Goal: Task Accomplishment & Management: Manage account settings

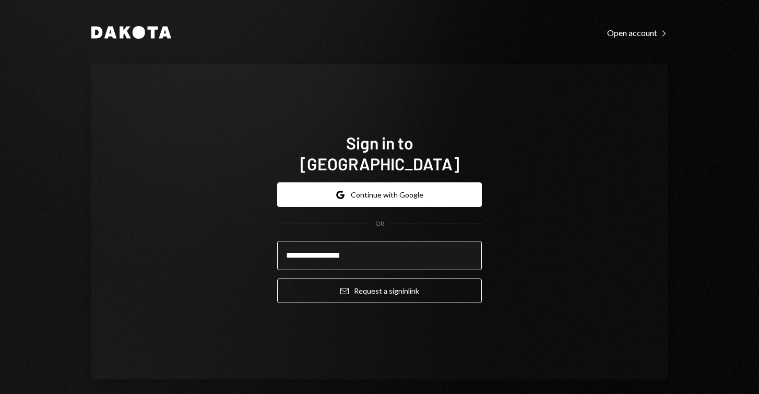
type input "**********"
click at [376, 280] on button "Email Request a sign in link" at bounding box center [379, 290] width 205 height 25
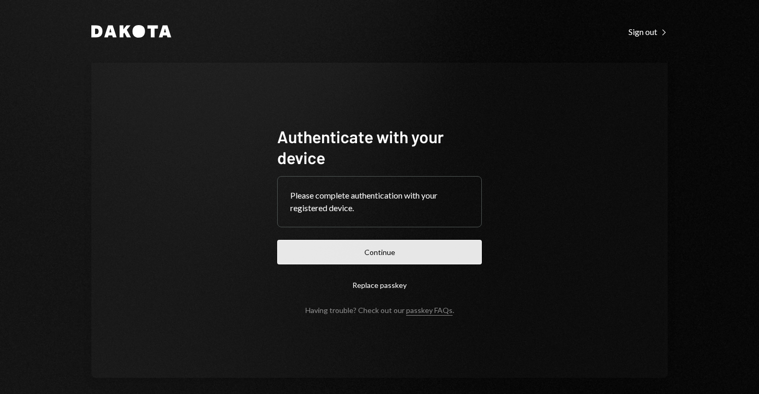
click at [340, 243] on button "Continue" at bounding box center [379, 252] width 205 height 25
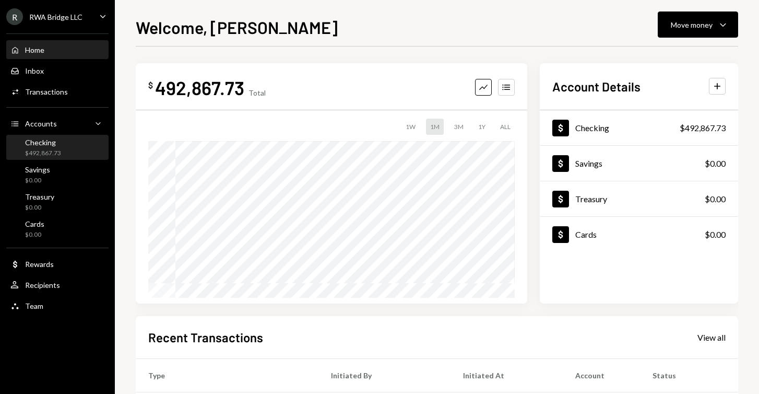
click at [61, 137] on div "Checking $492,867.73" at bounding box center [57, 148] width 94 height 24
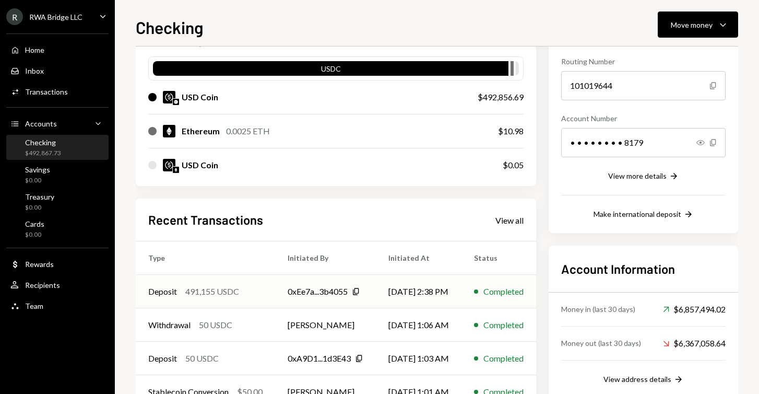
scroll to position [98, 1]
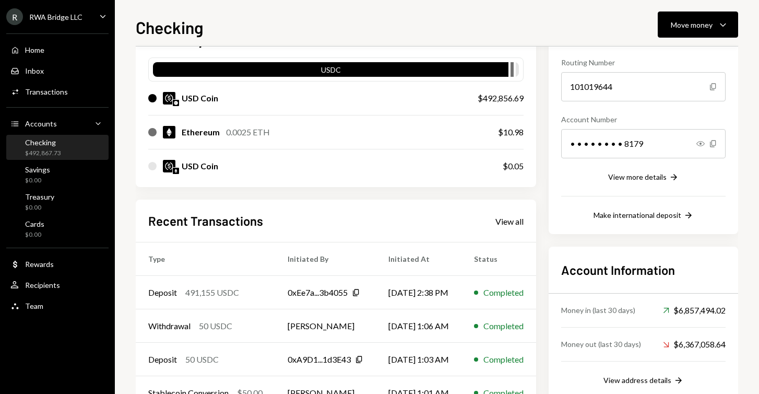
click at [68, 146] on div "Checking $492,867.73" at bounding box center [57, 148] width 94 height 20
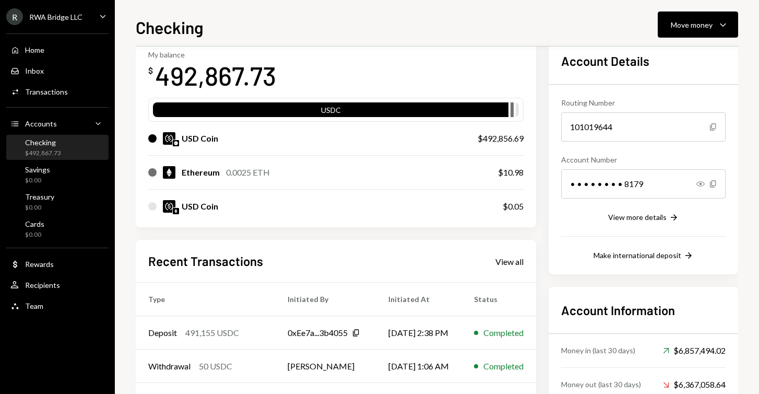
scroll to position [56, 1]
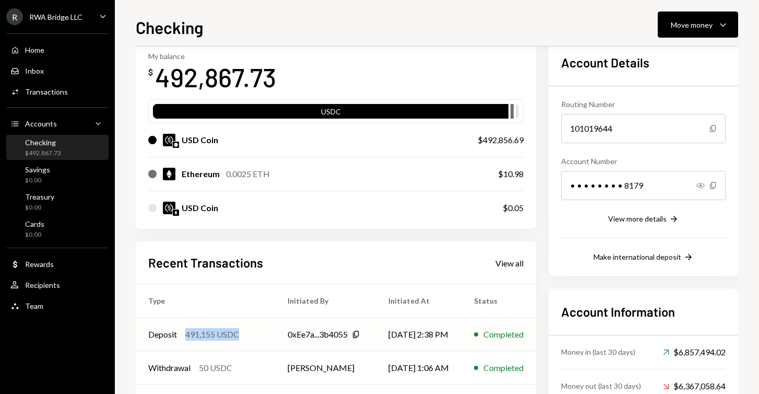
drag, startPoint x: 246, startPoint y: 338, endPoint x: 186, endPoint y: 338, distance: 59.5
click at [186, 338] on div "Deposit 491,155 USDC" at bounding box center [205, 334] width 114 height 13
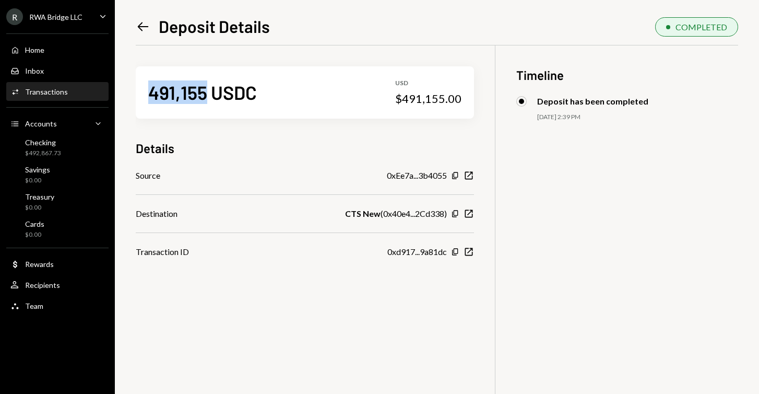
drag, startPoint x: 148, startPoint y: 99, endPoint x: 207, endPoint y: 99, distance: 58.5
click at [207, 99] on div "491,155 USDC" at bounding box center [202, 91] width 109 height 23
copy div "491,155"
click at [79, 140] on div "Checking $492,867.73" at bounding box center [57, 148] width 94 height 20
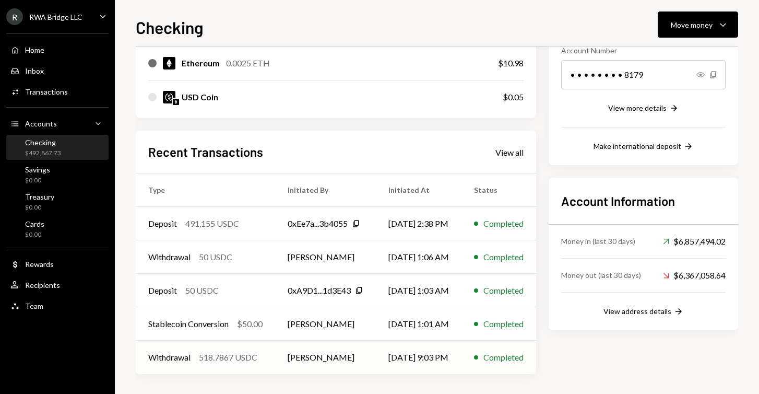
click at [244, 355] on div "518.7867 USDC" at bounding box center [228, 357] width 58 height 13
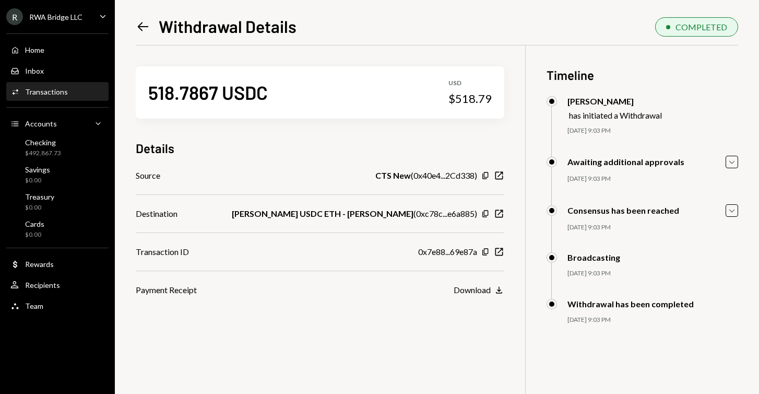
click at [752, 173] on div "Left Arrow Withdrawal Details COMPLETED 518.7867 USDC USD $518.79 Details Sourc…" at bounding box center [437, 197] width 644 height 394
click at [738, 163] on div "Left Arrow Withdrawal Details COMPLETED 518.7867 USDC USD $518.79 Details Sourc…" at bounding box center [437, 197] width 644 height 394
click at [732, 161] on icon "Caret Down" at bounding box center [731, 161] width 11 height 11
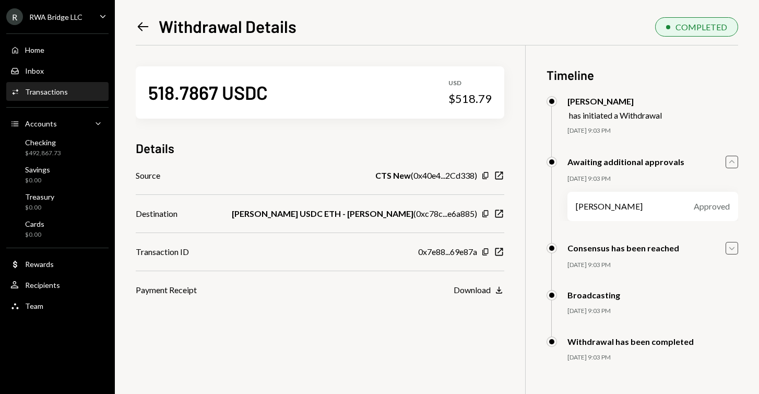
click at [730, 244] on icon "Caret Down" at bounding box center [731, 247] width 11 height 11
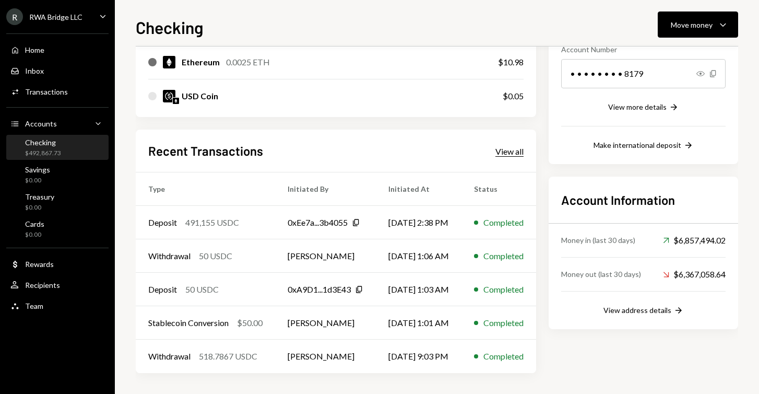
click at [517, 149] on div "View all" at bounding box center [509, 151] width 28 height 10
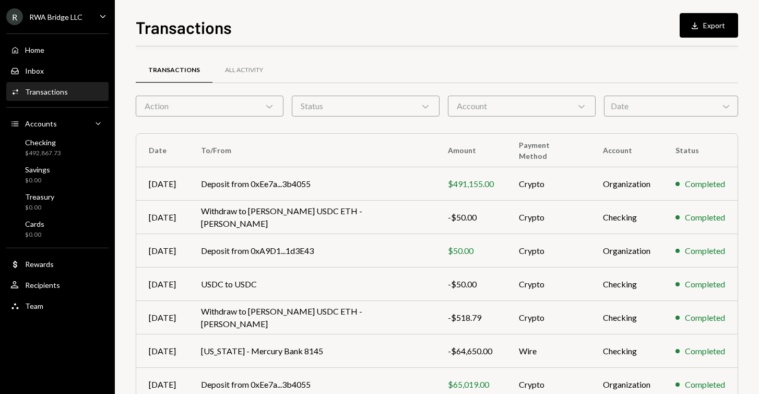
scroll to position [52, 0]
click at [49, 139] on div "Checking" at bounding box center [43, 142] width 36 height 9
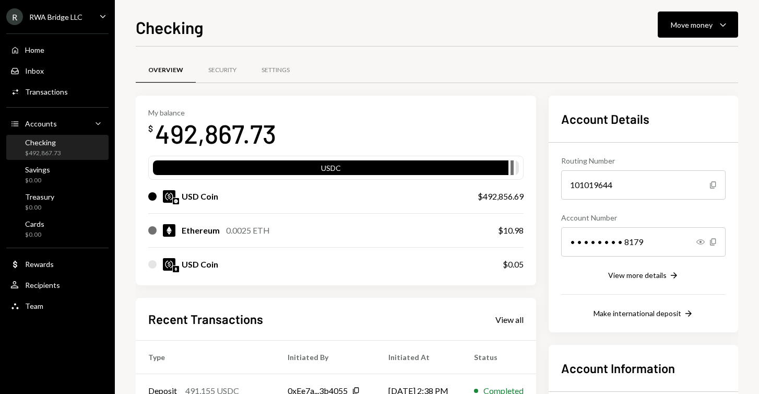
click at [110, 0] on ul "R RWA Bridge LLC Caret Down Home Home Inbox Inbox Activities Transactions Accou…" at bounding box center [57, 158] width 115 height 317
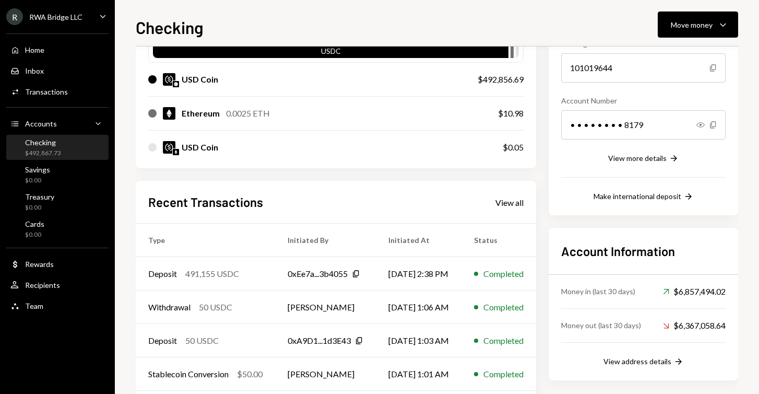
scroll to position [116, 0]
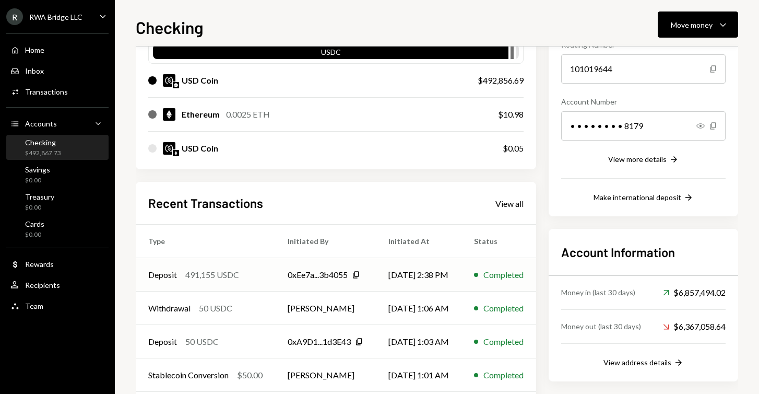
click at [214, 275] on div "491,155 USDC" at bounding box center [212, 274] width 54 height 13
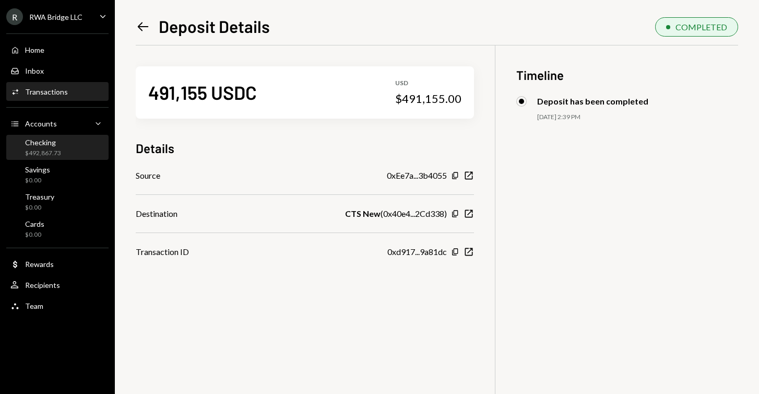
click at [62, 139] on div "Checking $492,867.73" at bounding box center [57, 148] width 94 height 20
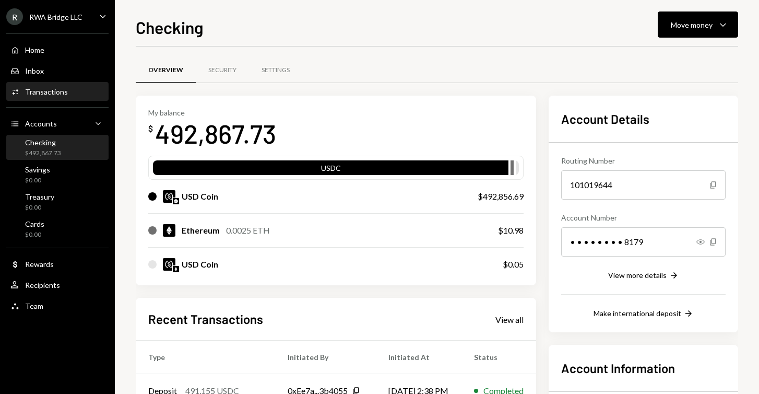
click at [55, 97] on div "Activities Transactions" at bounding box center [57, 92] width 94 height 18
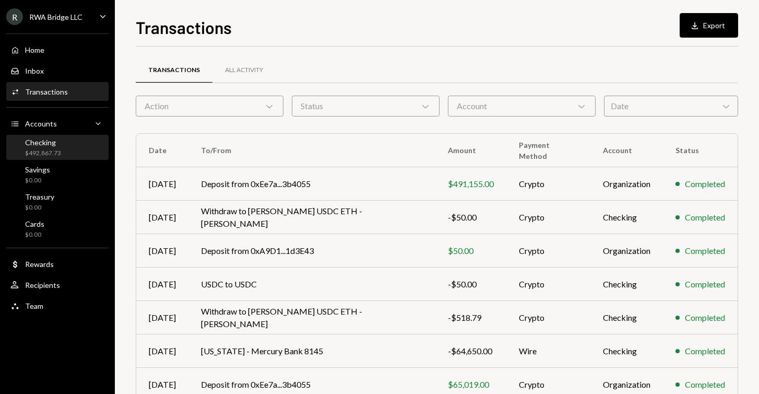
click at [52, 135] on link "Checking $492,867.73" at bounding box center [57, 147] width 102 height 25
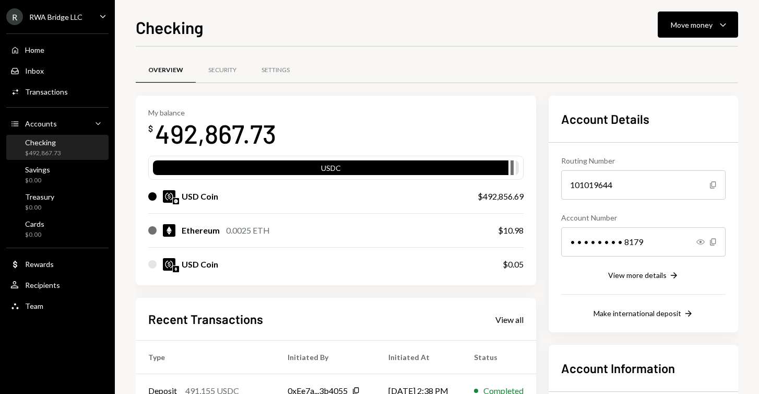
click at [52, 135] on link "Checking $492,867.73" at bounding box center [57, 147] width 102 height 25
click at [688, 35] on button "Move money Caret Down" at bounding box center [698, 24] width 80 height 26
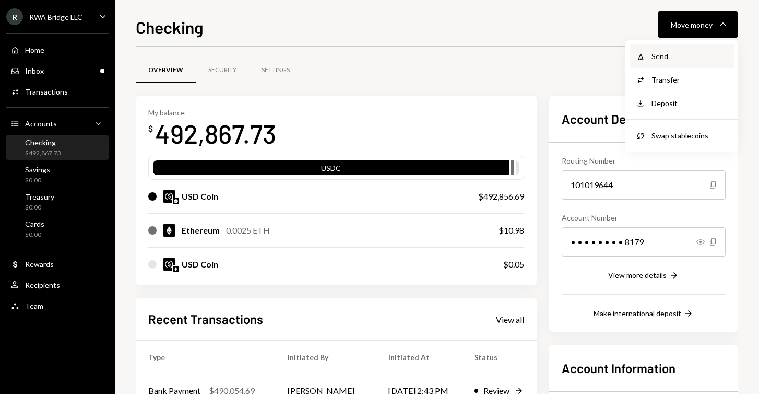
click at [675, 50] on div "Withdraw Send" at bounding box center [682, 55] width 104 height 23
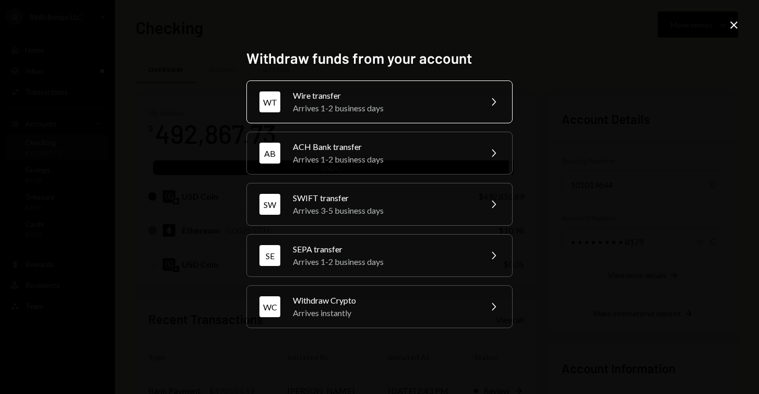
click at [464, 89] on div "WT Wire transfer Arrives 1-2 business days Chevron Right" at bounding box center [379, 101] width 266 height 43
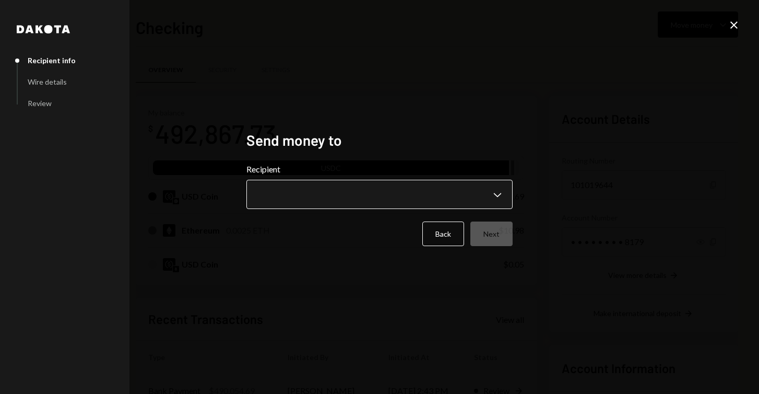
click at [377, 182] on body "R RWA Bridge LLC Caret Down Home Home Inbox Inbox Activities Transactions Accou…" at bounding box center [379, 197] width 759 height 394
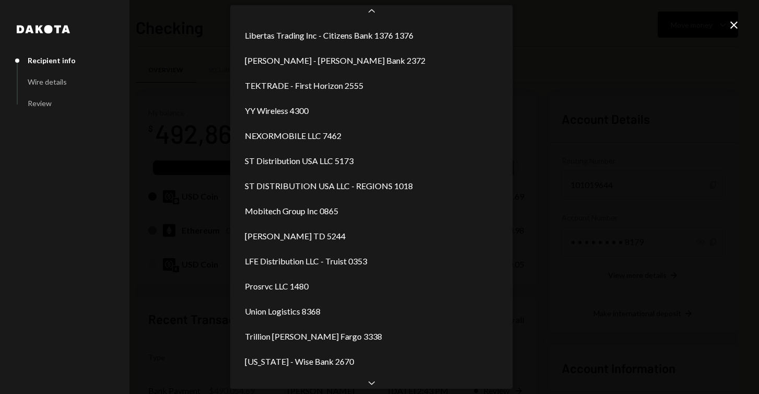
scroll to position [289, 0]
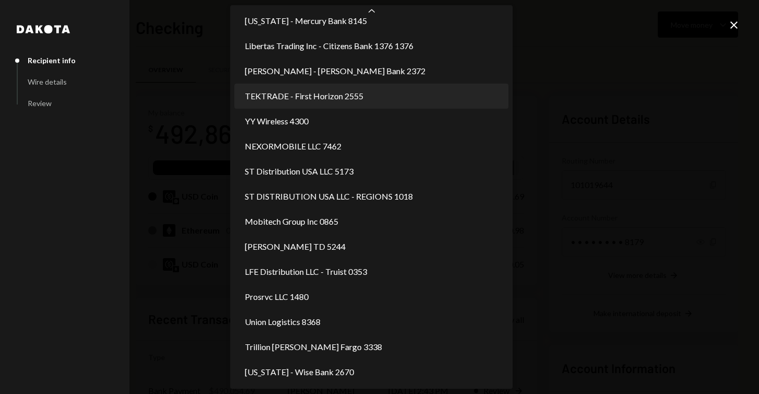
select select "**********"
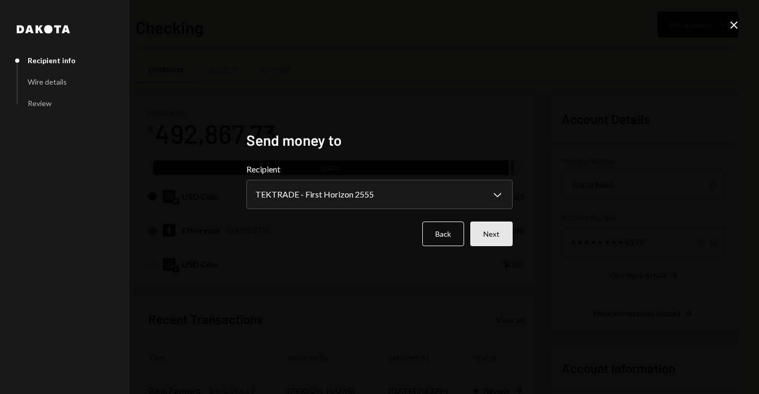
click at [503, 240] on button "Next" at bounding box center [491, 233] width 42 height 25
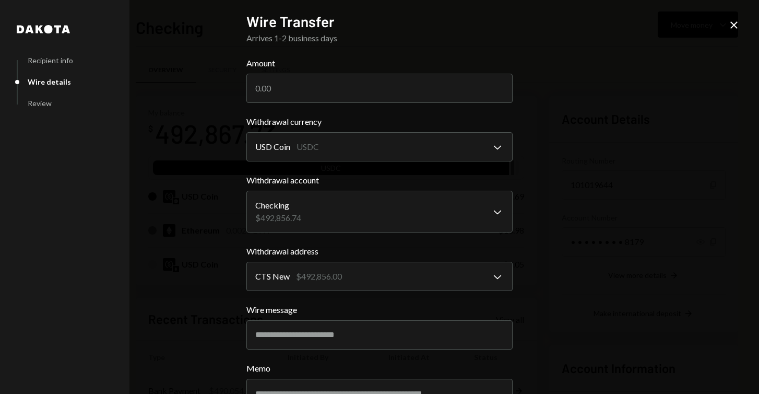
click at [733, 26] on icon at bounding box center [733, 24] width 7 height 7
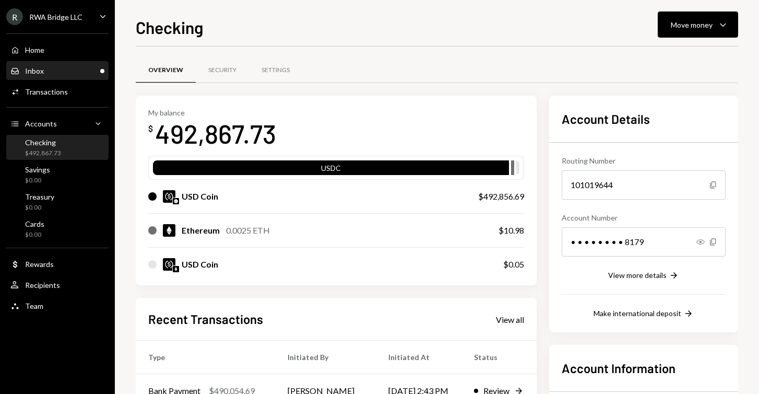
click at [79, 71] on div "Inbox Inbox" at bounding box center [57, 70] width 94 height 9
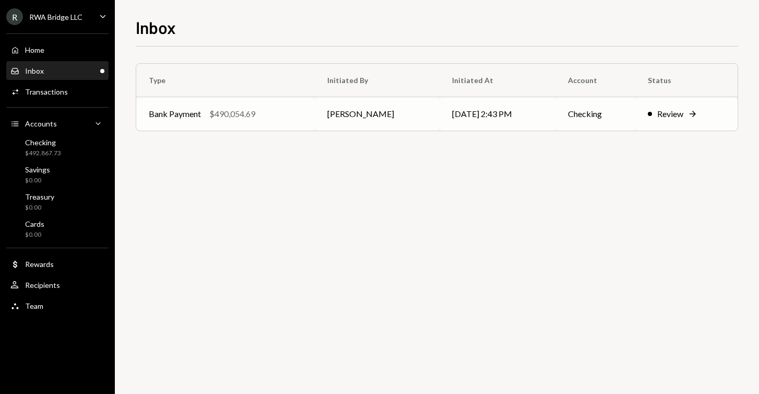
click at [655, 112] on div "Review Right Arrow" at bounding box center [686, 114] width 77 height 13
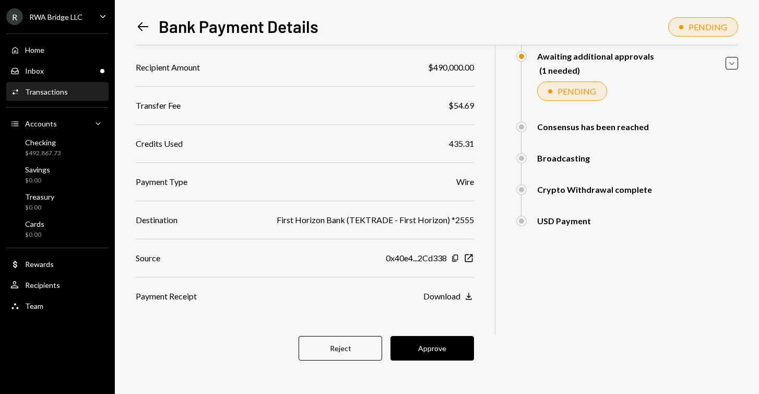
scroll to position [104, 0]
click at [438, 347] on button "Approve" at bounding box center [433, 348] width 84 height 25
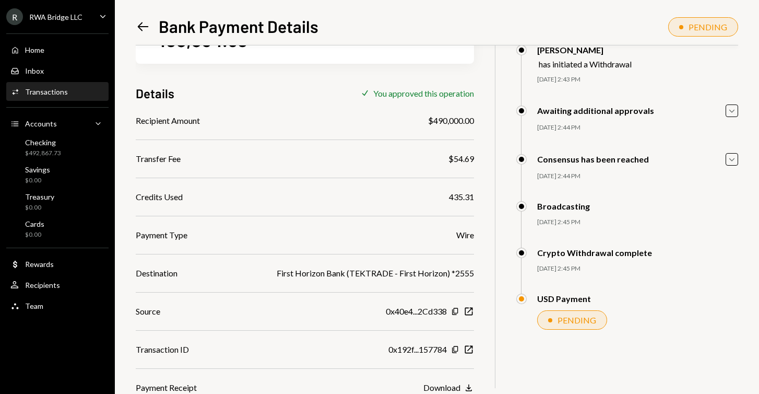
scroll to position [51, 0]
click at [56, 148] on div "Checking $492,867.73" at bounding box center [43, 148] width 36 height 20
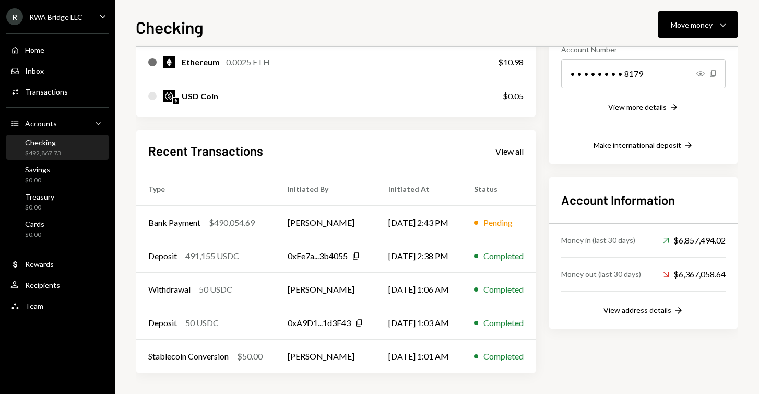
scroll to position [168, 0]
click at [216, 227] on div "$490,054.69" at bounding box center [232, 222] width 46 height 13
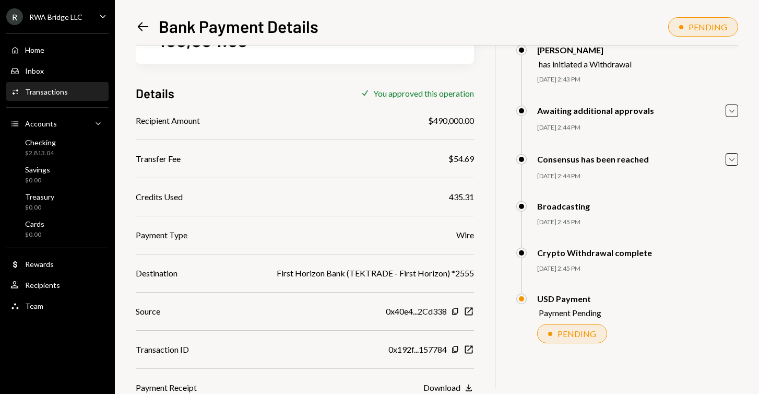
scroll to position [51, 0]
click at [734, 112] on icon "Caret Down" at bounding box center [731, 110] width 11 height 11
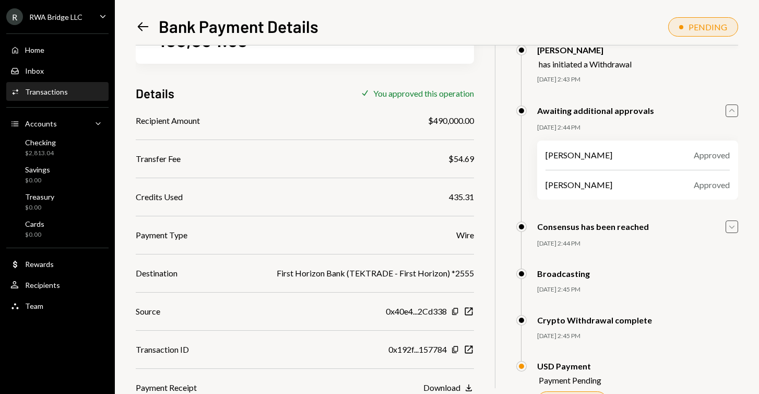
click at [734, 227] on icon "Caret Down" at bounding box center [731, 226] width 11 height 11
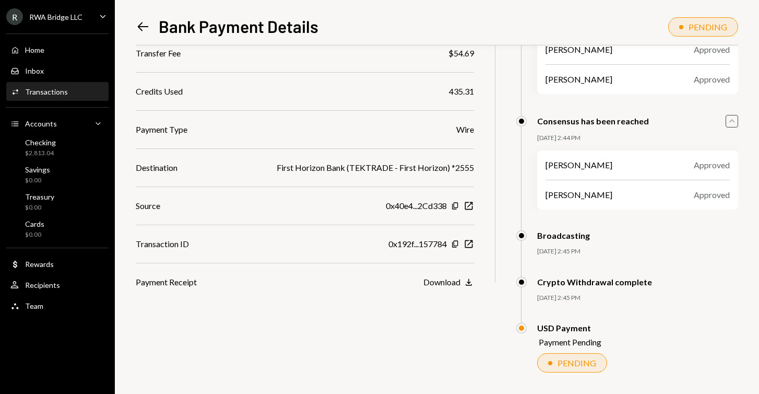
scroll to position [155, 0]
